Goal: Information Seeking & Learning: Learn about a topic

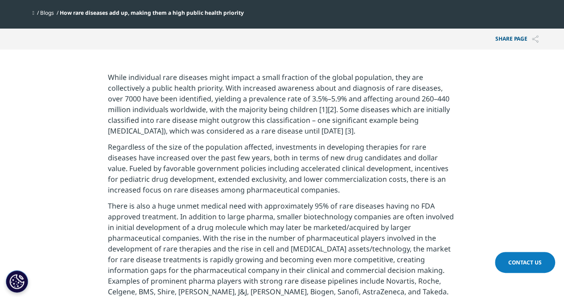
scroll to position [323, 0]
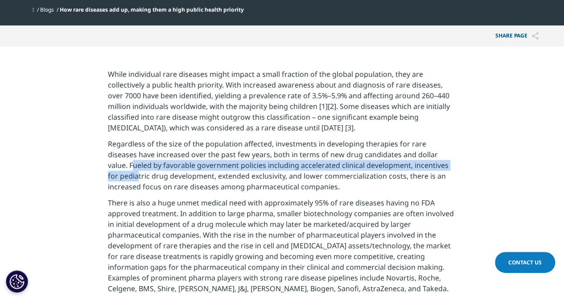
drag, startPoint x: 429, startPoint y: 153, endPoint x: 431, endPoint y: 166, distance: 12.1
click at [431, 166] on p "Regardless of the size of the population affected, investments in developing th…" at bounding box center [282, 167] width 348 height 59
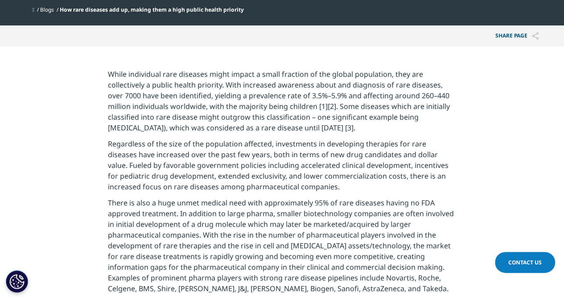
click at [417, 201] on p "There is also a huge unmet medical need with approximately 95% of rare diseases…" at bounding box center [282, 248] width 348 height 102
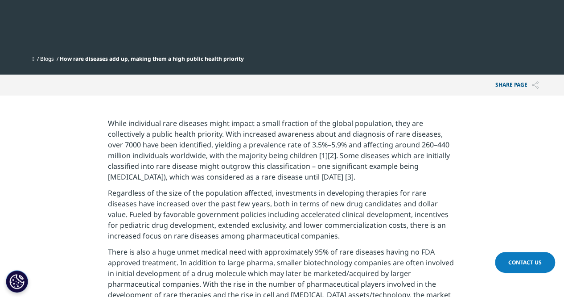
scroll to position [0, 0]
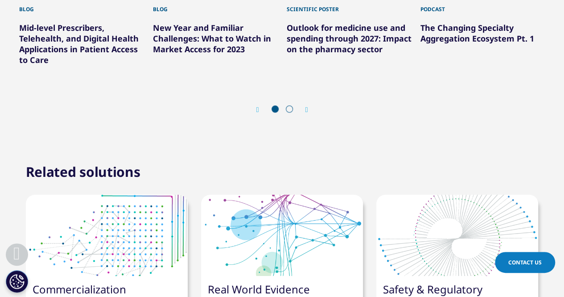
scroll to position [3657, 0]
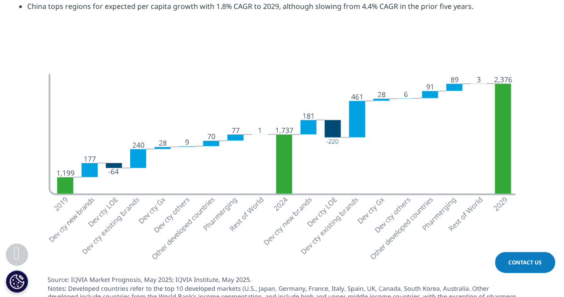
drag, startPoint x: 568, startPoint y: 23, endPoint x: 563, endPoint y: 134, distance: 111.2
